Goal: Information Seeking & Learning: Learn about a topic

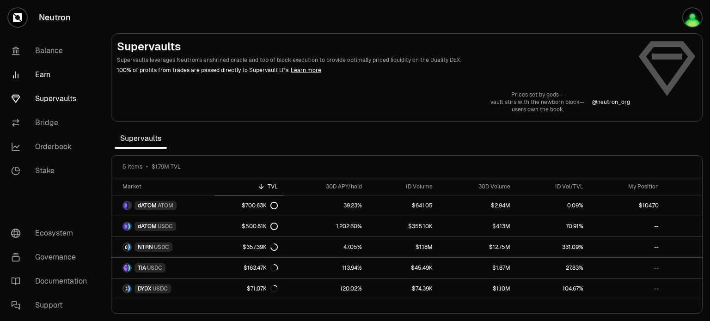
click at [44, 77] on link "Earn" at bounding box center [52, 75] width 96 height 24
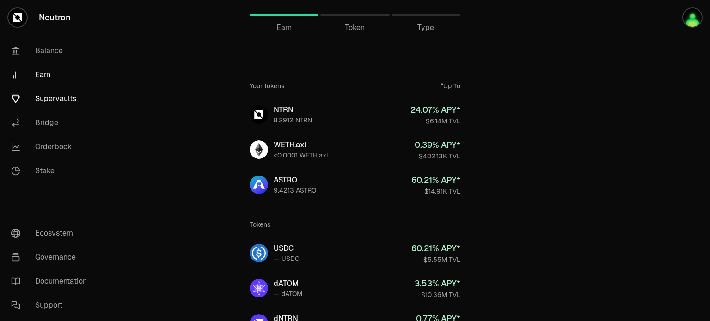
click at [48, 98] on link "Supervaults" at bounding box center [52, 99] width 96 height 24
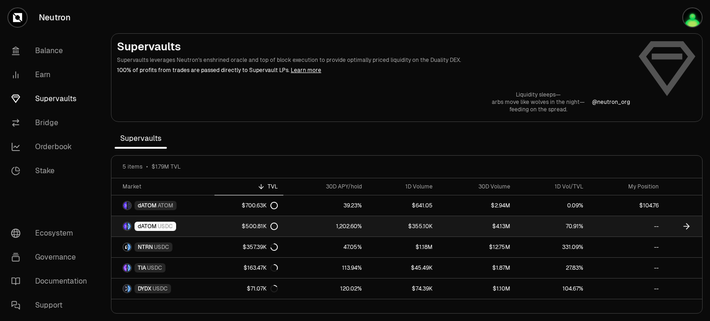
click at [197, 224] on link "dATOM USDC" at bounding box center [162, 226] width 103 height 20
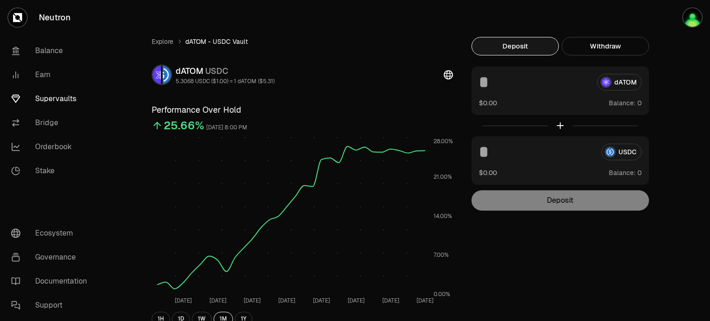
click at [624, 83] on div "dATOM" at bounding box center [560, 82] width 163 height 17
click at [52, 48] on link "Balance" at bounding box center [52, 51] width 96 height 24
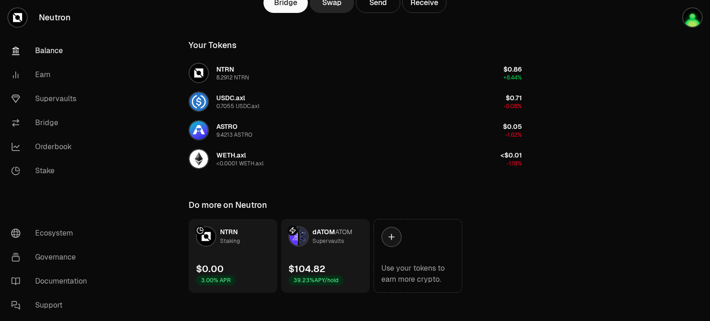
scroll to position [153, 0]
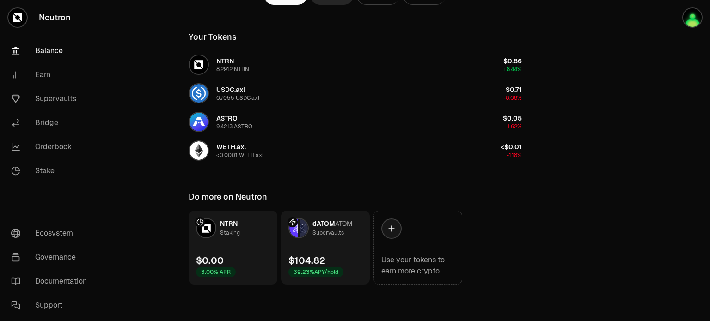
click at [325, 222] on span "dATOM" at bounding box center [323, 224] width 23 height 8
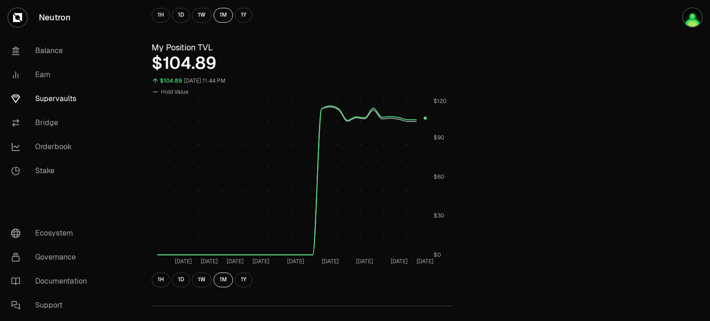
scroll to position [305, 0]
click at [483, 208] on div "Explore dATOM - ATOM Vault dATOM ATOM 1.1893 ATOM ($4.46) = 1 dATOM ($5.31) Per…" at bounding box center [407, 126] width 532 height 789
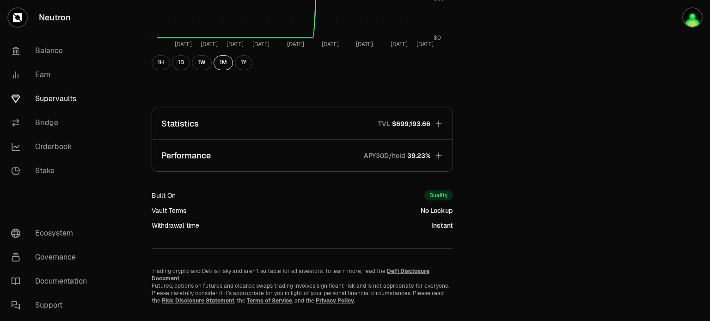
scroll to position [523, 0]
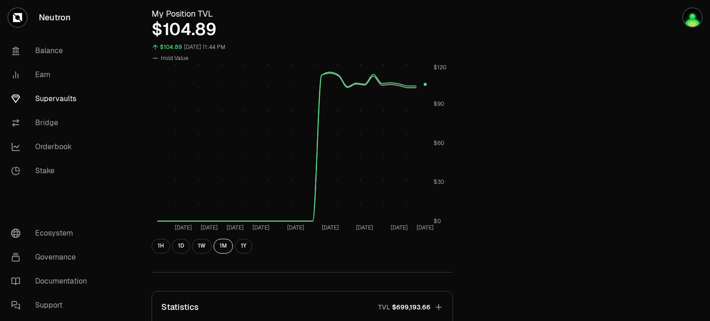
scroll to position [336, 0]
